Goal: Check status: Check status

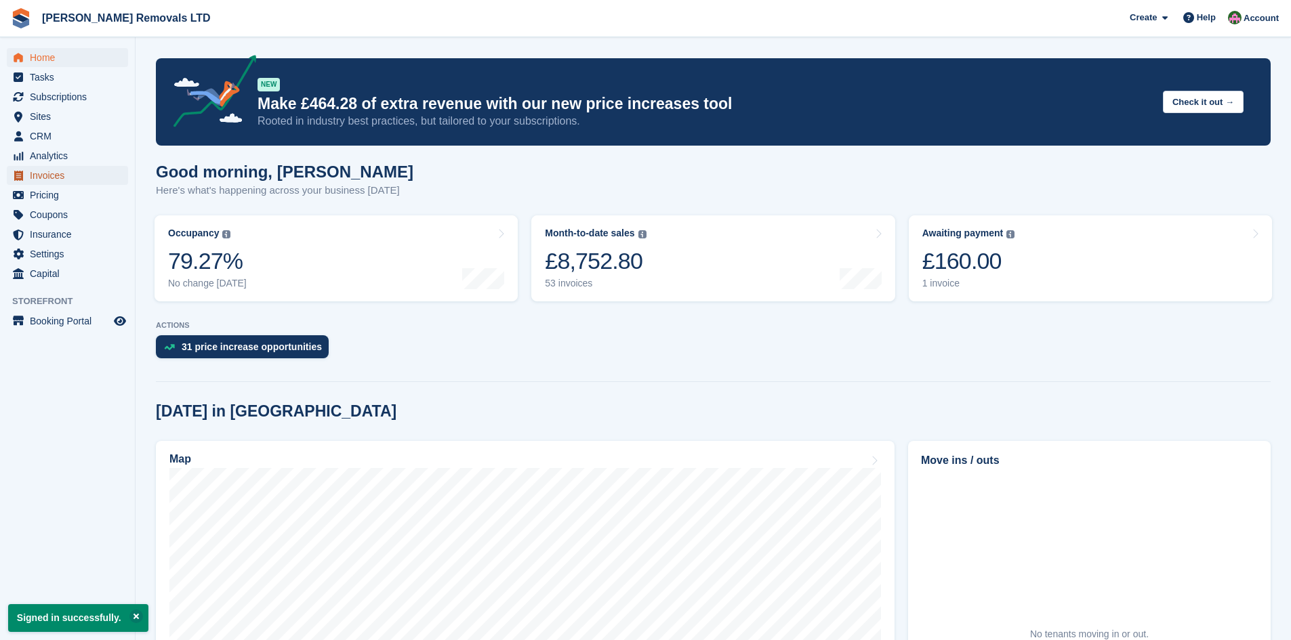
click at [64, 181] on span "Invoices" at bounding box center [70, 175] width 81 height 19
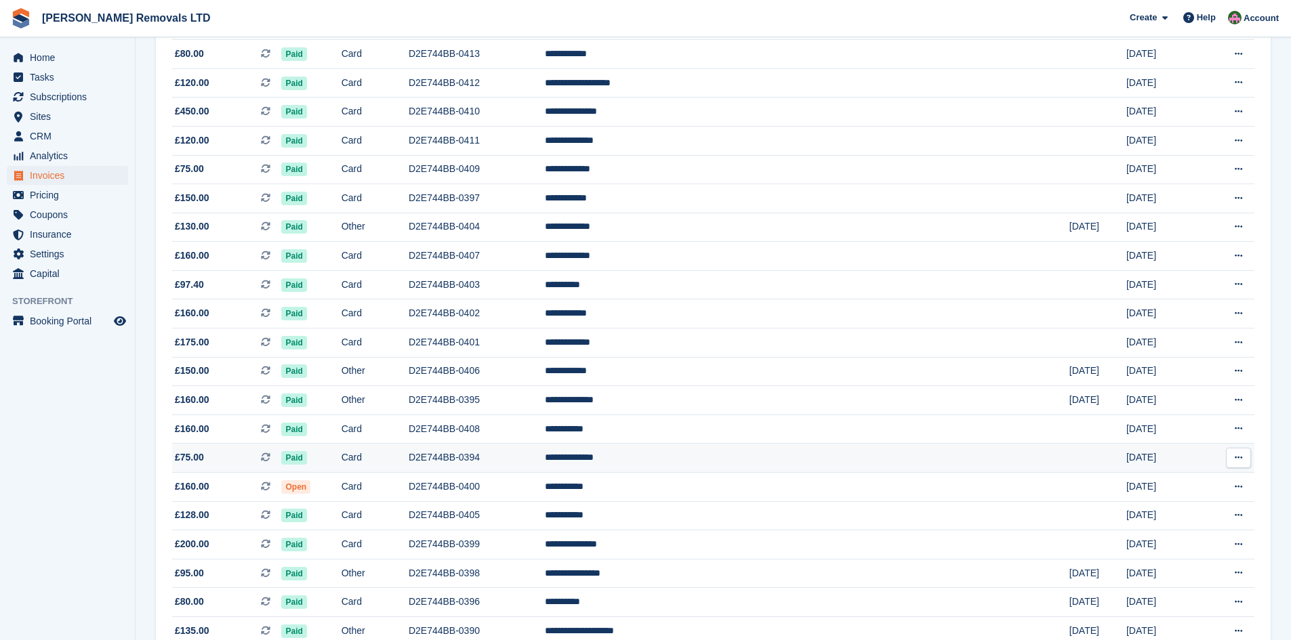
scroll to position [1097, 0]
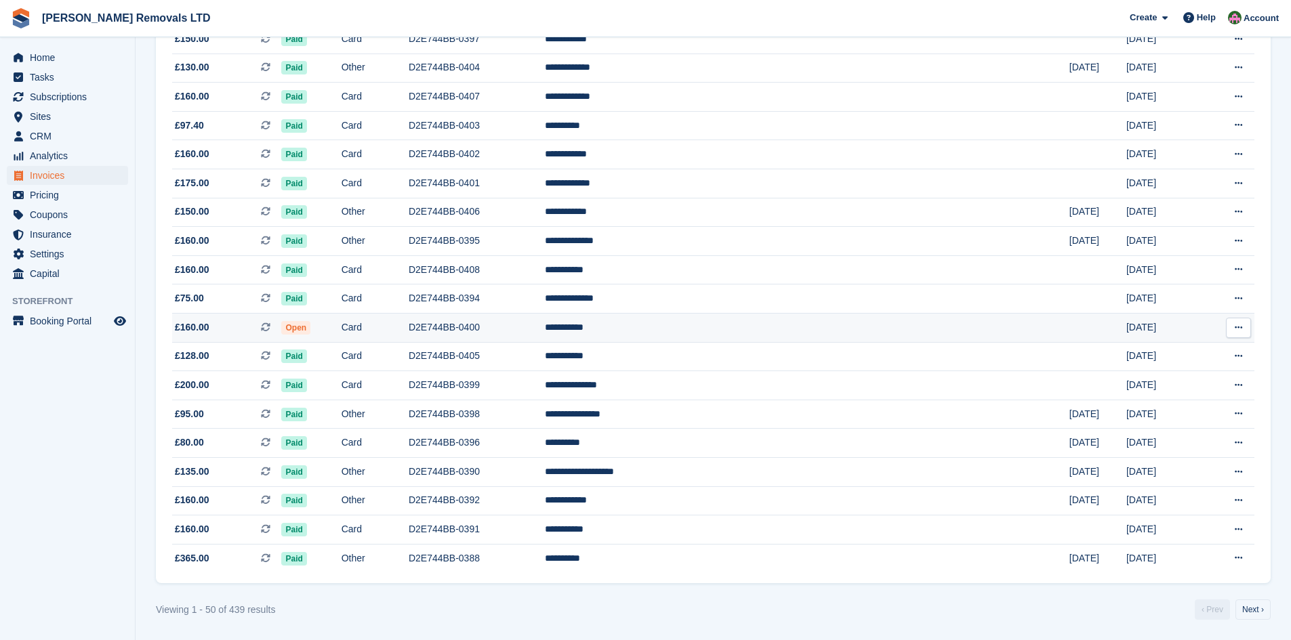
click at [545, 333] on td "D2E744BB-0400" at bounding box center [477, 328] width 136 height 29
